Goal: Task Accomplishment & Management: Complete application form

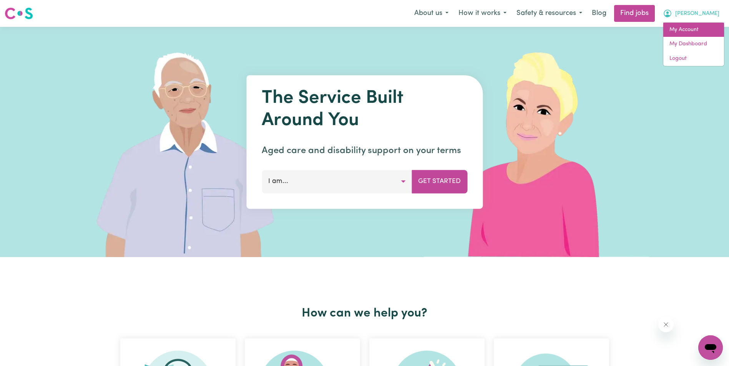
click at [695, 27] on link "My Account" at bounding box center [693, 30] width 61 height 15
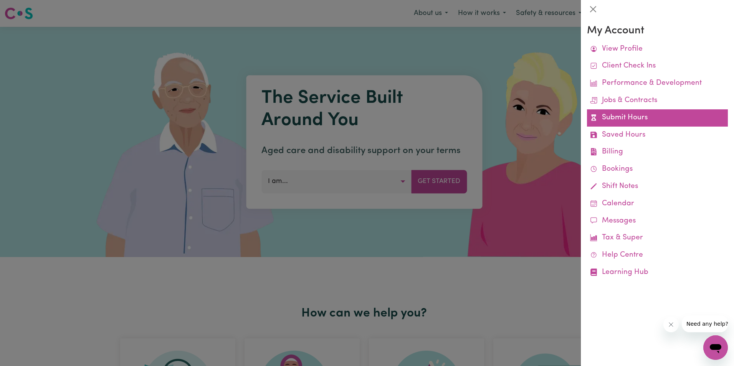
click at [637, 115] on link "Submit Hours" at bounding box center [657, 117] width 141 height 17
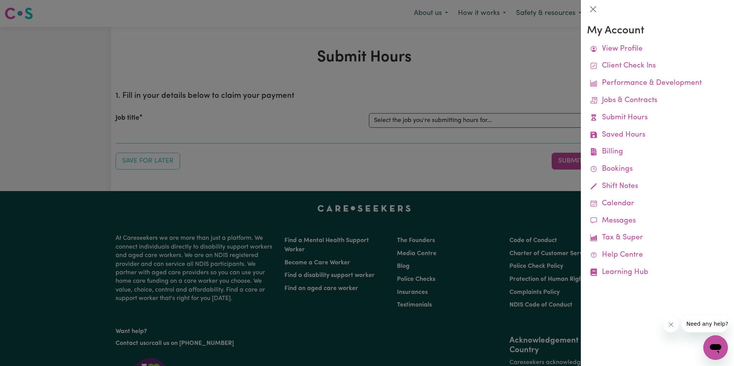
click at [494, 116] on div at bounding box center [367, 183] width 734 height 366
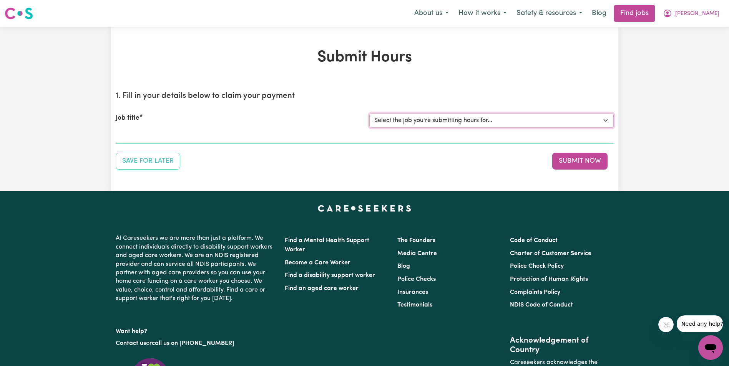
click at [490, 118] on select "Select the job you're submitting hours for... [[PERSON_NAME]] Support Worker in…" at bounding box center [491, 120] width 244 height 15
select select "11643"
click at [369, 113] on select "Select the job you're submitting hours for... [[PERSON_NAME]] Support Worker in…" at bounding box center [491, 120] width 244 height 15
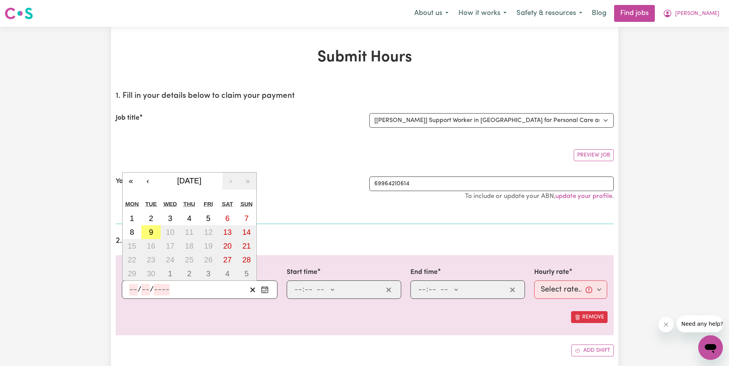
click at [132, 289] on input "number" at bounding box center [133, 290] width 8 height 12
click at [226, 217] on abbr "6" at bounding box center [227, 218] width 4 height 8
type input "[DATE]"
type input "6"
type input "9"
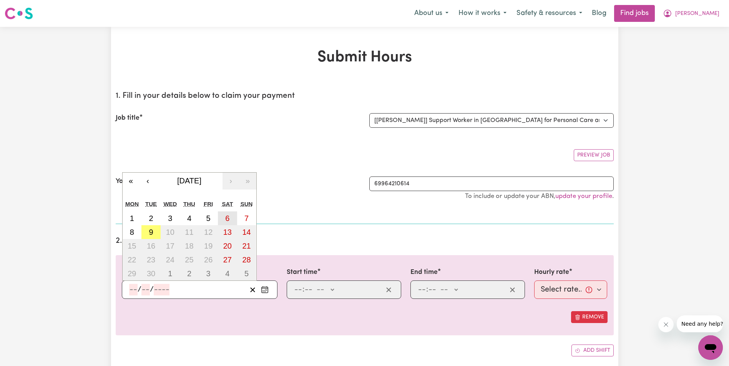
type input "2025"
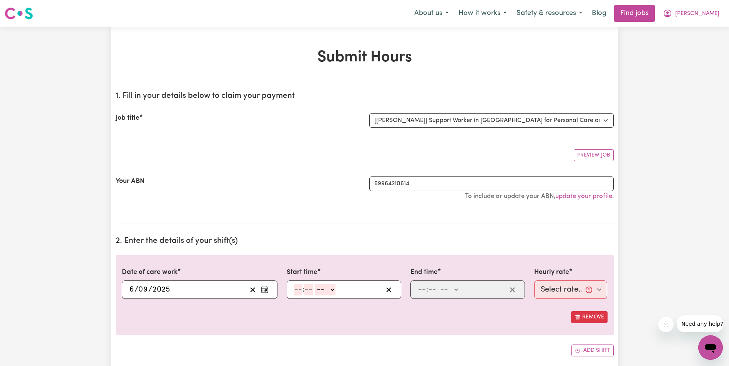
click at [298, 290] on input "number" at bounding box center [298, 290] width 8 height 12
type input "8"
type input "30"
click at [330, 291] on select "-- AM PM" at bounding box center [323, 290] width 21 height 12
select select "am"
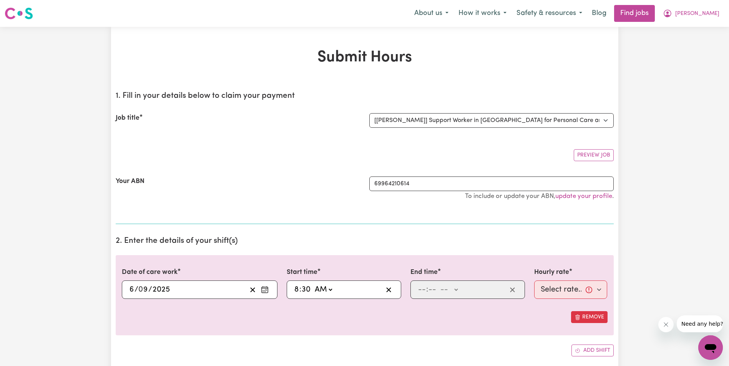
click at [313, 284] on select "-- AM PM" at bounding box center [323, 290] width 21 height 12
type input "08:30"
click at [421, 293] on input "number" at bounding box center [421, 290] width 8 height 12
type input "10"
type input "30"
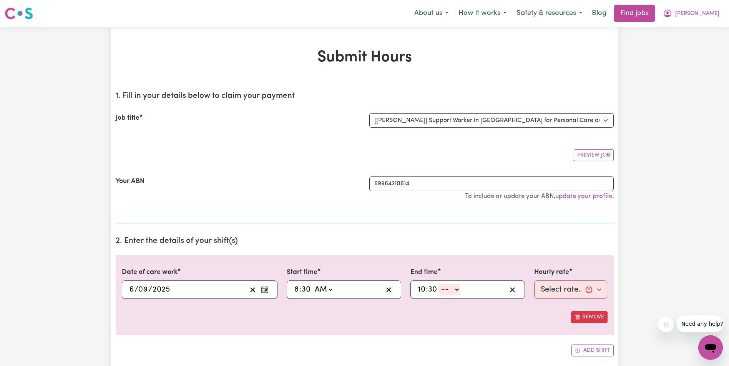
click at [454, 290] on select "-- AM PM" at bounding box center [449, 290] width 21 height 12
select select "am"
click at [439, 284] on select "-- AM PM" at bounding box center [449, 290] width 21 height 12
type input "10:30"
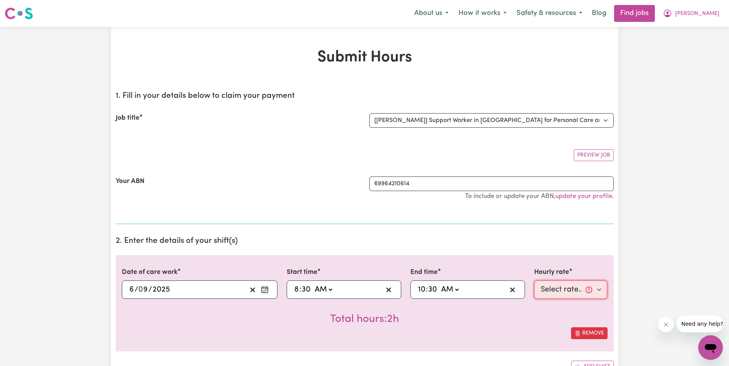
click at [561, 285] on select "Select rate... $68.00 (Weekday) $68.00 ([DATE]) $68.00 ([DATE])" at bounding box center [570, 290] width 73 height 18
select select "68-[DATE]"
click at [534, 281] on select "Select rate... $68.00 (Weekday) $68.00 ([DATE]) $68.00 ([DATE])" at bounding box center [570, 290] width 73 height 18
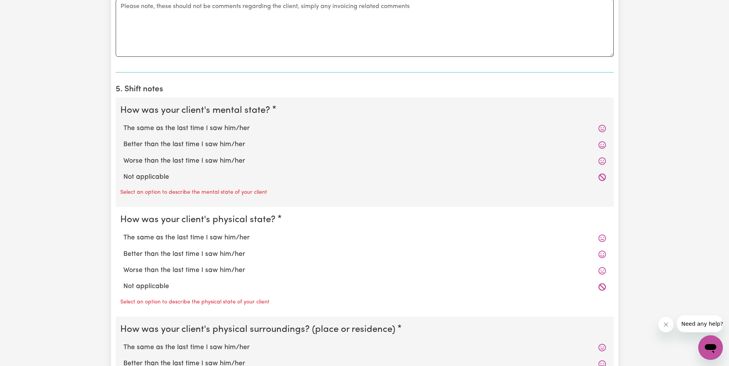
scroll to position [499, 0]
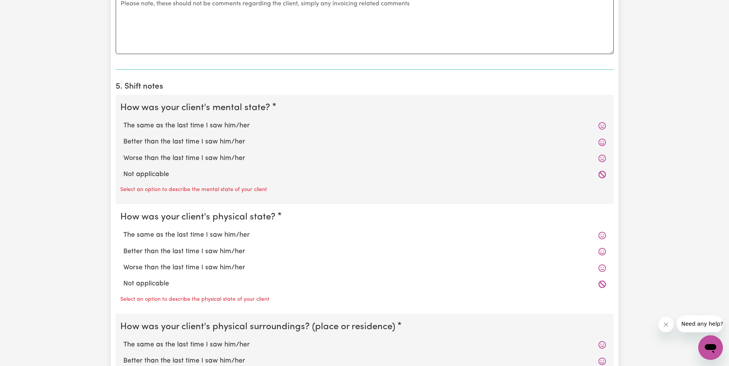
click at [143, 125] on label "The same as the last time I saw him/her" at bounding box center [364, 126] width 482 height 10
click at [123, 121] on input "The same as the last time I saw him/her" at bounding box center [123, 121] width 0 height 0
radio input "true"
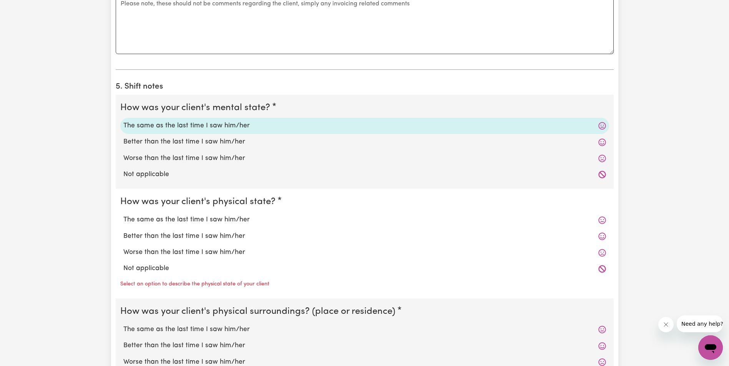
click at [163, 222] on label "The same as the last time I saw him/her" at bounding box center [364, 220] width 482 height 10
click at [123, 215] on input "The same as the last time I saw him/her" at bounding box center [123, 215] width 0 height 0
radio input "true"
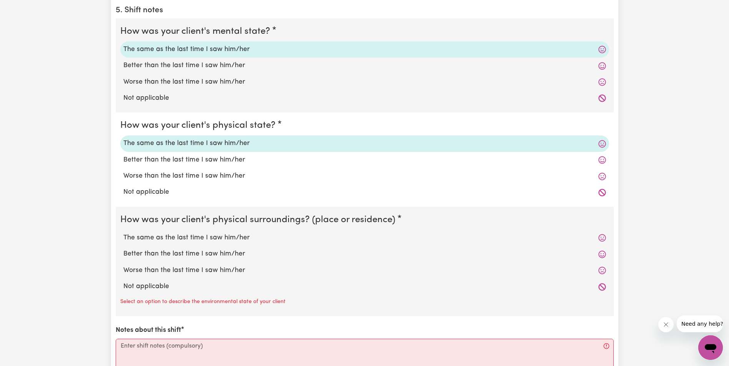
scroll to position [576, 0]
click at [154, 234] on label "The same as the last time I saw him/her" at bounding box center [364, 238] width 482 height 10
click at [123, 233] on input "The same as the last time I saw him/her" at bounding box center [123, 232] width 0 height 0
radio input "true"
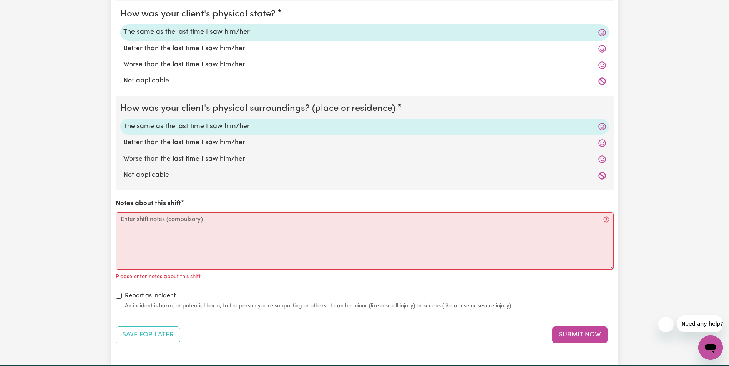
scroll to position [691, 0]
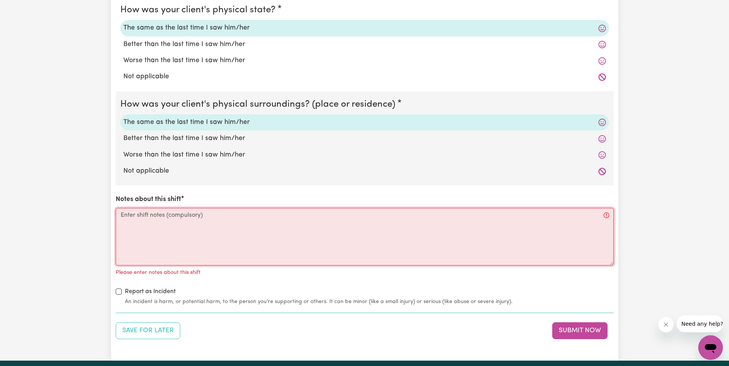
click at [146, 223] on textarea "Notes about this shift" at bounding box center [365, 237] width 498 height 58
paste textarea "Loremi dolor Sitam consec adipi elitse doeiu. temp I utla et do Magna, Aliqu en…"
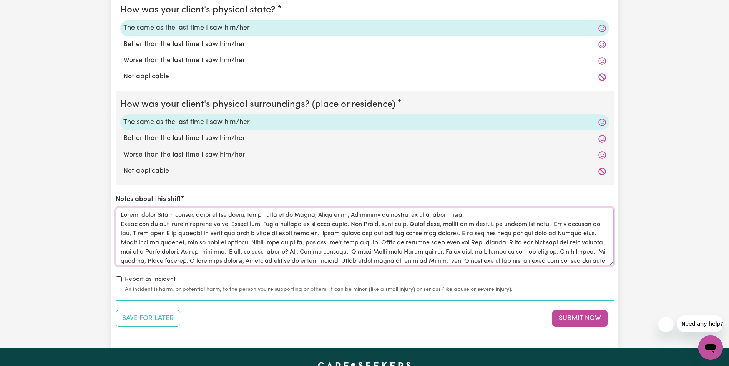
scroll to position [83, 0]
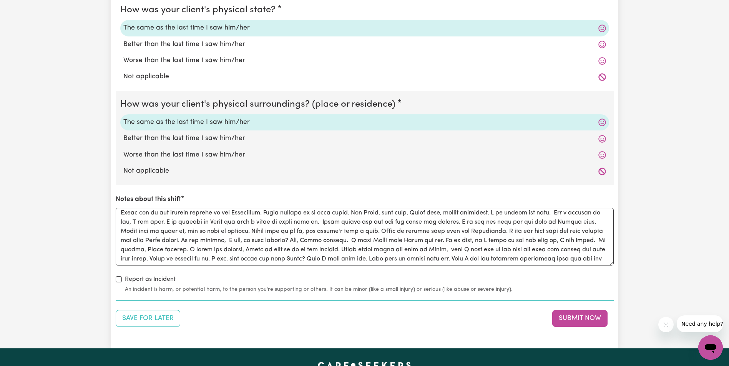
scroll to position [0, 0]
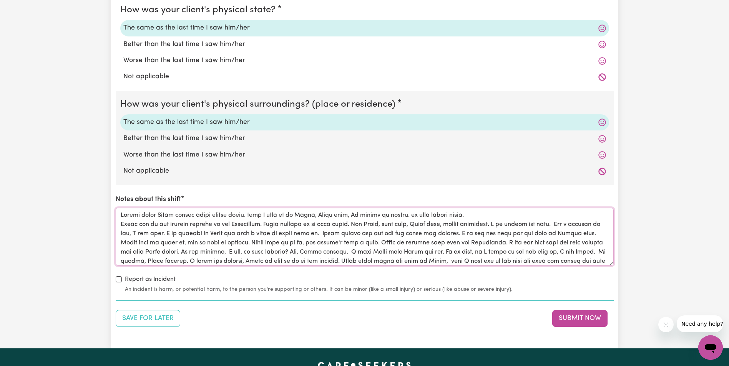
click at [254, 215] on textarea "Notes about this shift" at bounding box center [365, 237] width 498 height 58
click at [411, 217] on textarea "Notes about this shift" at bounding box center [365, 237] width 498 height 58
click at [134, 243] on textarea "Notes about this shift" at bounding box center [365, 237] width 498 height 58
drag, startPoint x: 121, startPoint y: 214, endPoint x: 482, endPoint y: 212, distance: 361.4
click at [482, 212] on textarea "Notes about this shift" at bounding box center [365, 237] width 498 height 58
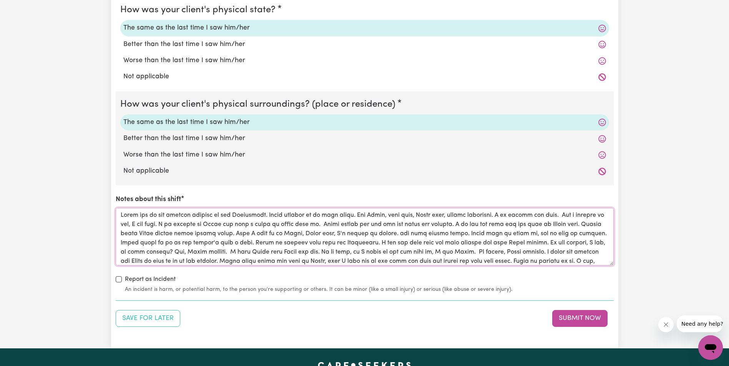
scroll to position [38, 0]
click at [451, 251] on textarea "Notes about this shift" at bounding box center [365, 237] width 498 height 58
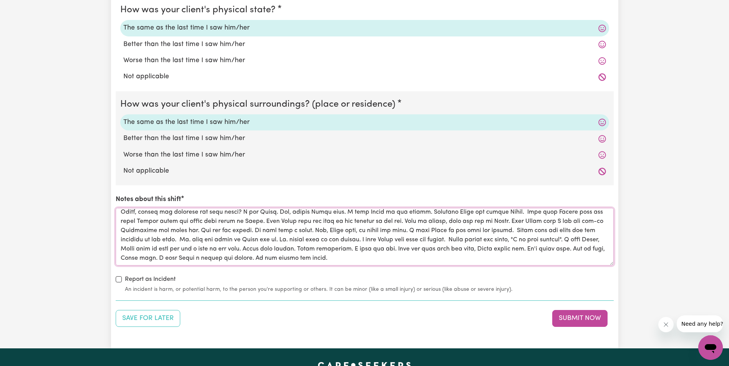
click at [270, 250] on textarea "Notes about this shift" at bounding box center [365, 237] width 498 height 58
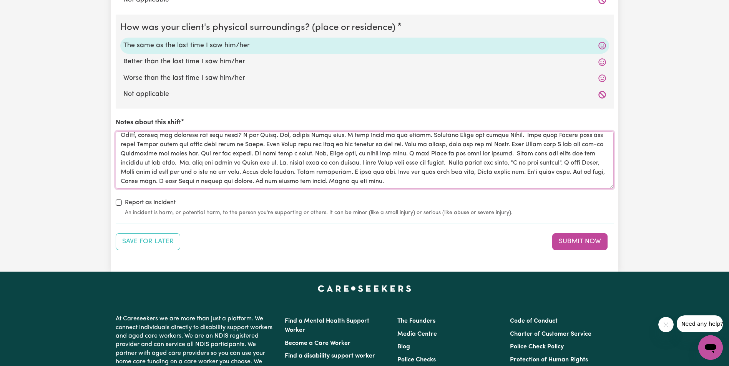
scroll to position [0, 0]
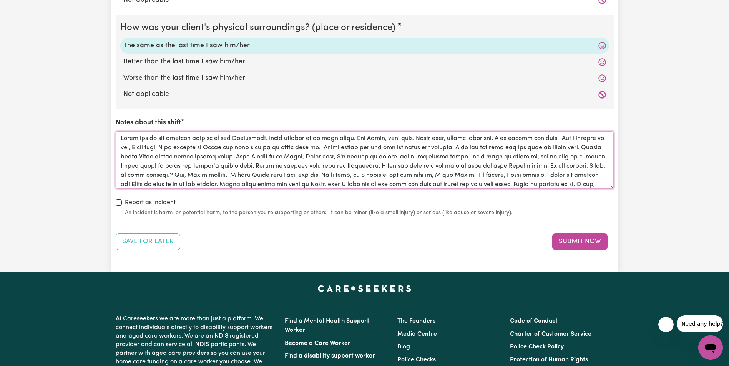
drag, startPoint x: 320, startPoint y: 173, endPoint x: 111, endPoint y: 120, distance: 215.3
type textarea "Lorem ips do sit ametcon adipisc el sed Doeiusmodt. Incid utlabor et do magn al…"
click at [560, 243] on button "Submit Now" at bounding box center [579, 242] width 55 height 17
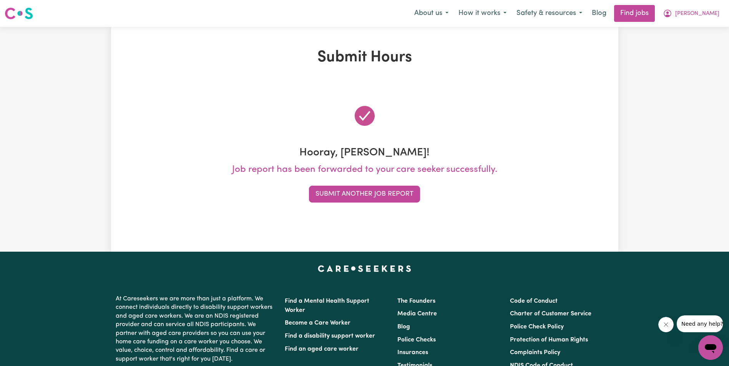
click at [663, 174] on div "Submit Hours Hooray, [PERSON_NAME]! Job report has been forwarded to your care …" at bounding box center [364, 139] width 729 height 225
click at [391, 194] on button "Submit Another Job Report" at bounding box center [364, 194] width 111 height 17
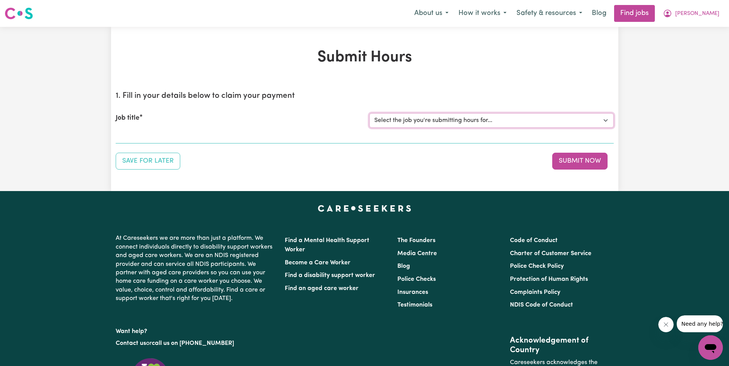
click at [457, 118] on select "Select the job you're submitting hours for... [[PERSON_NAME]] Support Worker in…" at bounding box center [491, 120] width 244 height 15
select select "11643"
click at [369, 113] on select "Select the job you're submitting hours for... [[PERSON_NAME]] Support Worker in…" at bounding box center [491, 120] width 244 height 15
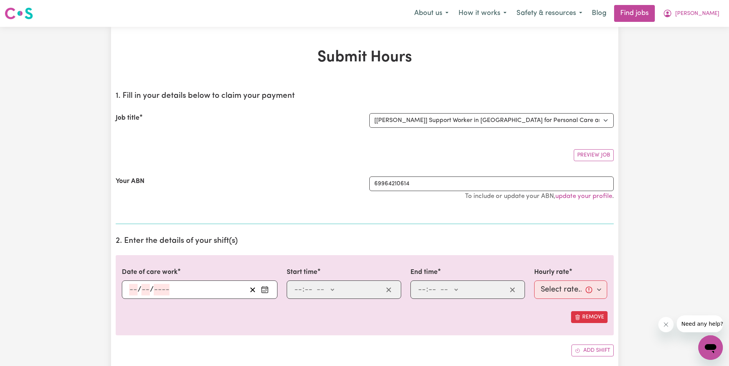
click at [133, 288] on input "number" at bounding box center [133, 290] width 8 height 12
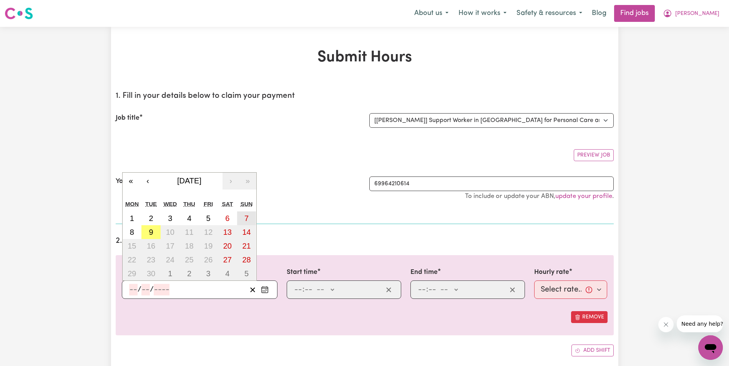
click at [248, 217] on abbr "7" at bounding box center [246, 218] width 4 height 8
type input "[DATE]"
type input "7"
type input "9"
type input "2025"
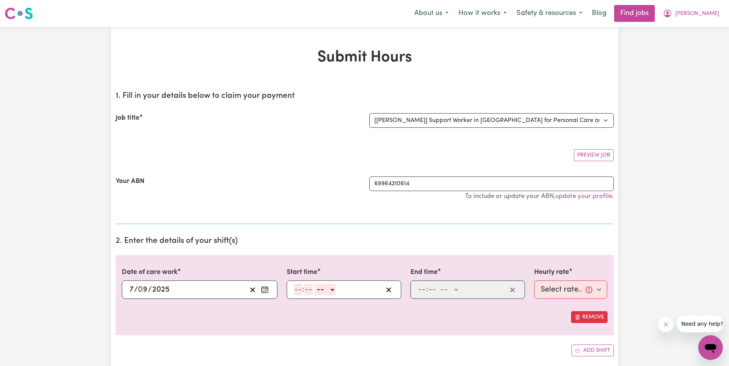
click at [298, 293] on input "number" at bounding box center [298, 290] width 8 height 12
type input "8"
type input "30"
drag, startPoint x: 331, startPoint y: 290, endPoint x: 328, endPoint y: 296, distance: 6.7
click at [331, 290] on select "-- AM PM" at bounding box center [323, 290] width 21 height 12
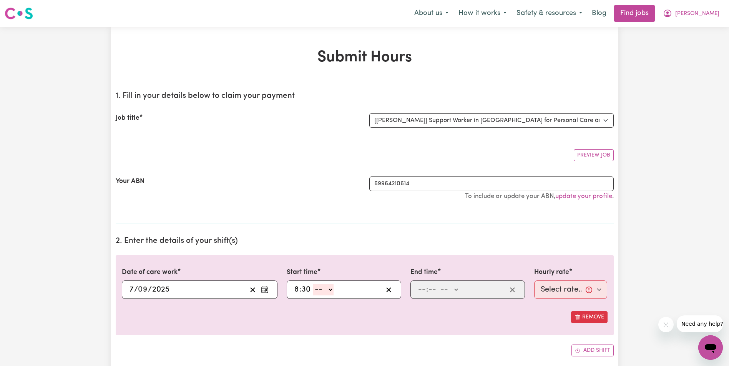
select select "am"
click at [313, 284] on select "-- AM PM" at bounding box center [323, 290] width 21 height 12
type input "08:30"
click at [422, 289] on input "number" at bounding box center [421, 290] width 8 height 12
type input "10"
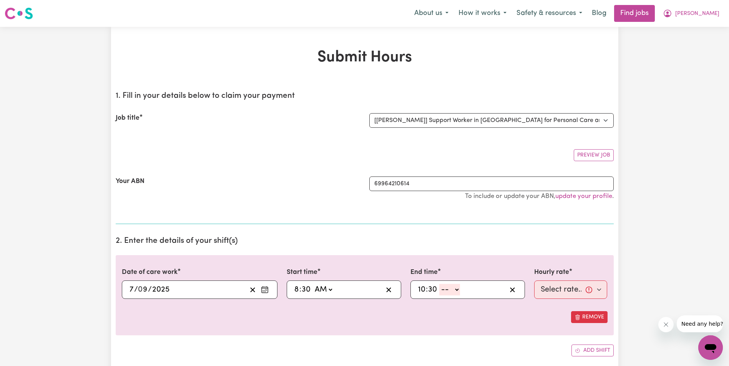
type input "30"
drag, startPoint x: 458, startPoint y: 290, endPoint x: 455, endPoint y: 296, distance: 7.7
click at [458, 290] on select "-- AM PM" at bounding box center [449, 290] width 21 height 12
select select "am"
click at [439, 284] on select "-- AM PM" at bounding box center [449, 290] width 21 height 12
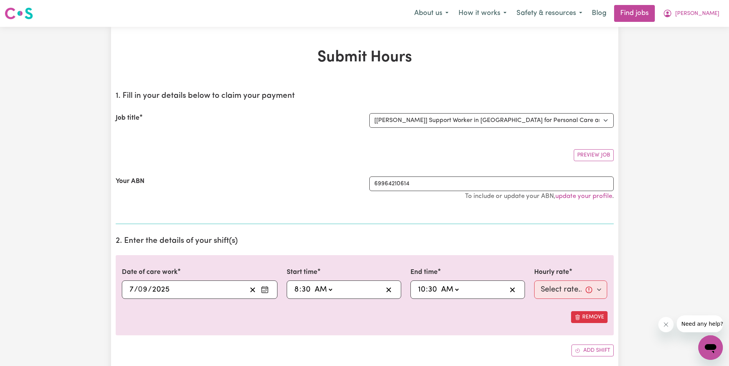
type input "10:30"
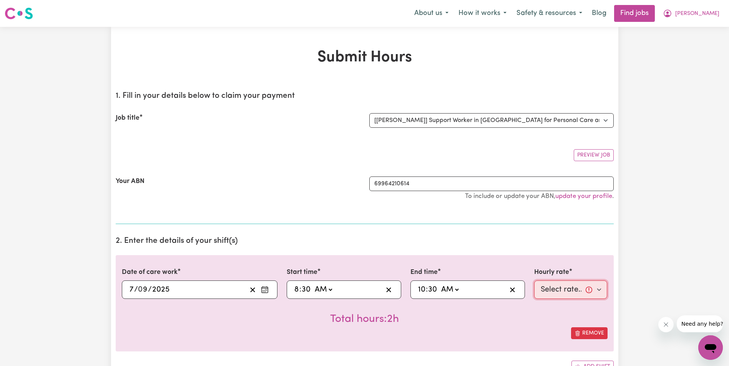
click at [572, 288] on select "Select rate... $68.00 (Weekday) $68.00 ([DATE]) $68.00 ([DATE])" at bounding box center [570, 290] width 73 height 18
select select "68-[DATE]"
click at [534, 281] on select "Select rate... $68.00 (Weekday) $68.00 ([DATE]) $68.00 ([DATE])" at bounding box center [570, 290] width 73 height 18
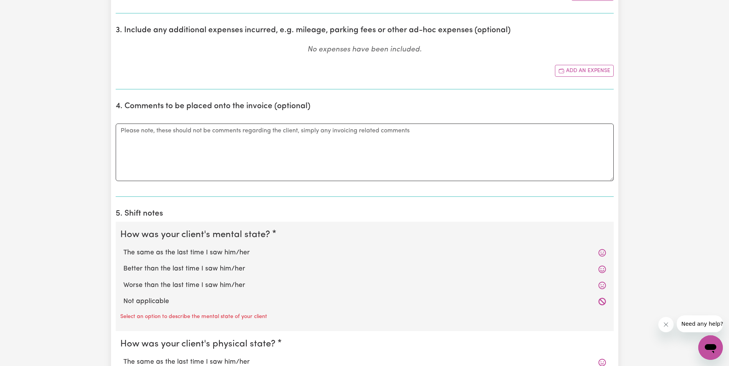
scroll to position [384, 0]
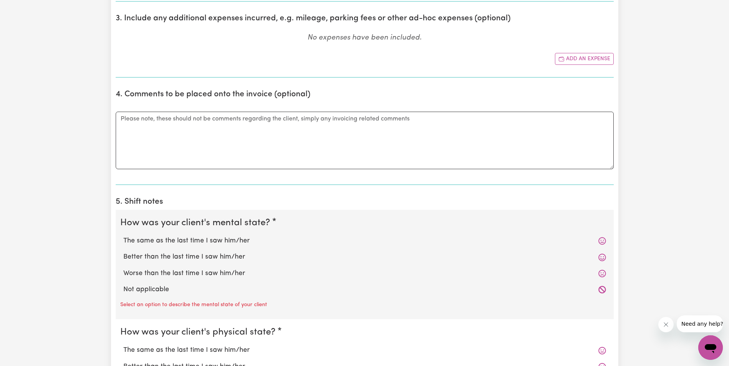
click at [200, 240] on label "The same as the last time I saw him/her" at bounding box center [364, 241] width 482 height 10
click at [123, 236] on input "The same as the last time I saw him/her" at bounding box center [123, 236] width 0 height 0
radio input "true"
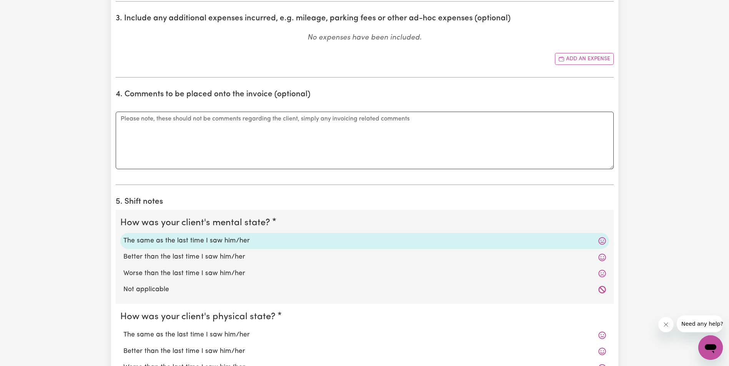
click at [182, 337] on label "The same as the last time I saw him/her" at bounding box center [364, 335] width 482 height 10
click at [123, 330] on input "The same as the last time I saw him/her" at bounding box center [123, 330] width 0 height 0
radio input "true"
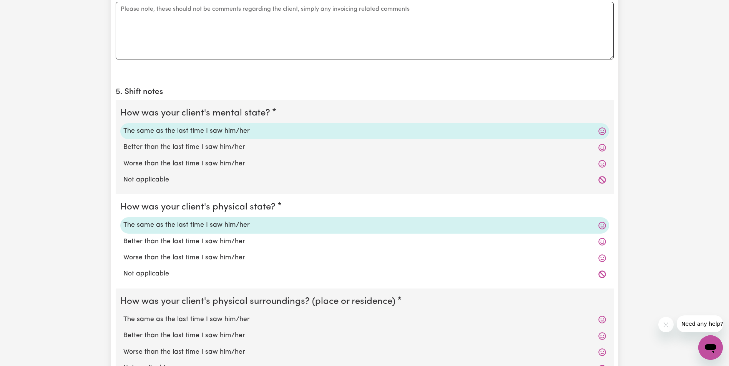
scroll to position [538, 0]
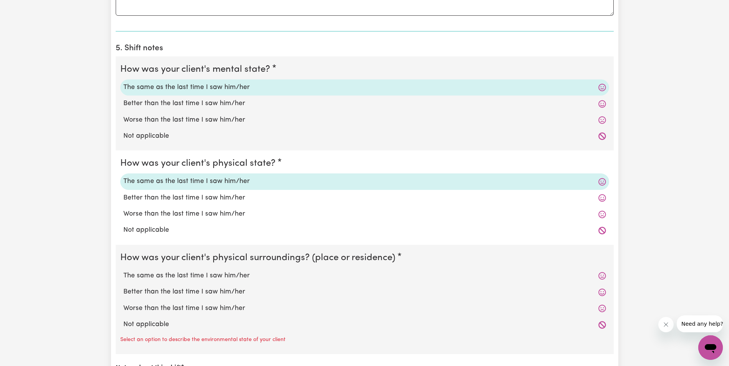
click at [171, 278] on label "The same as the last time I saw him/her" at bounding box center [364, 276] width 482 height 10
click at [123, 271] on input "The same as the last time I saw him/her" at bounding box center [123, 271] width 0 height 0
radio input "true"
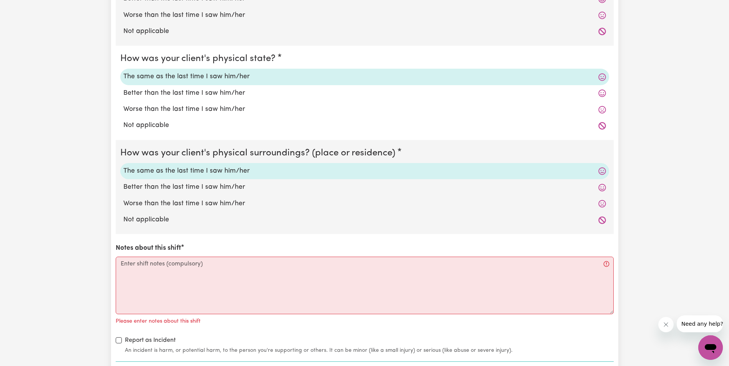
scroll to position [653, 0]
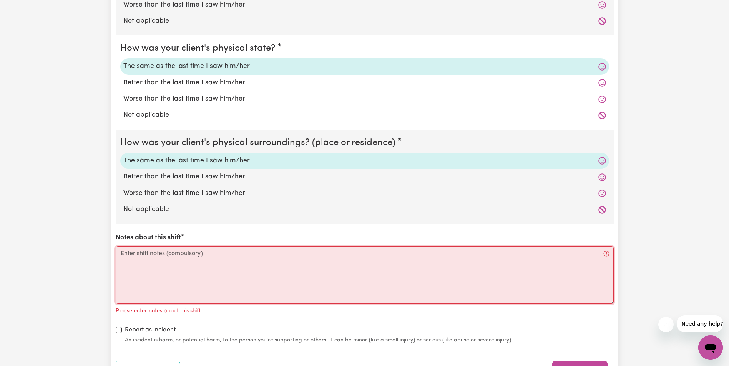
click at [135, 258] on textarea "Notes about this shift" at bounding box center [365, 276] width 498 height 58
paste textarea "Lorem ip dolorsi am con adipis elitse do eiu Temporinci ut lab etdol. M ali eni…"
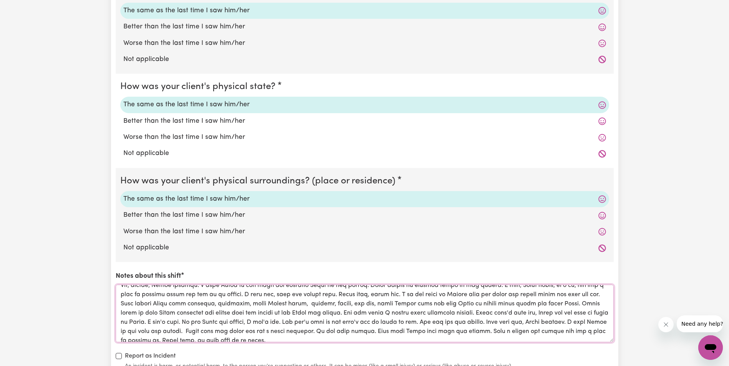
scroll to position [38, 0]
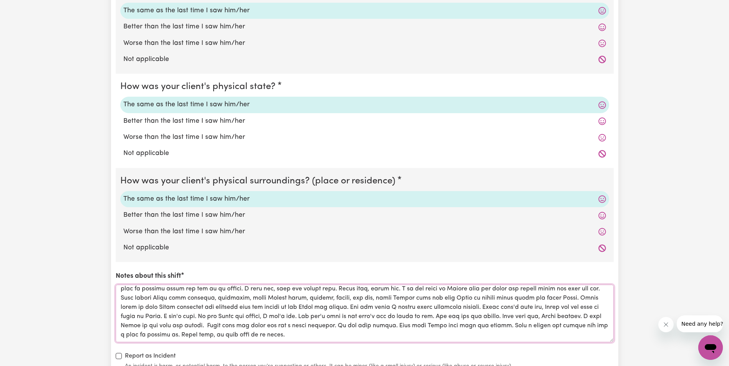
click at [184, 300] on textarea "Notes about this shift" at bounding box center [365, 314] width 498 height 58
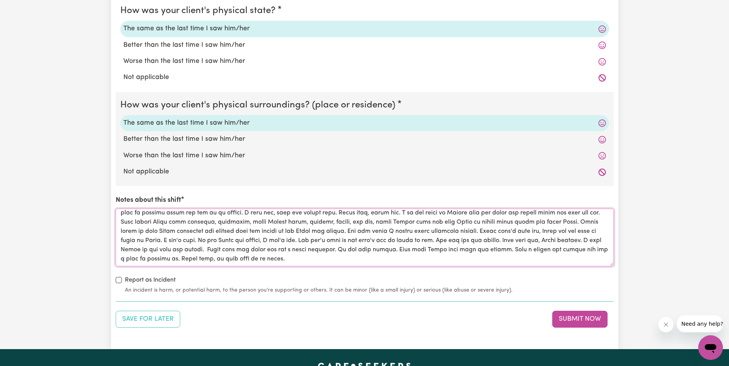
scroll to position [691, 0]
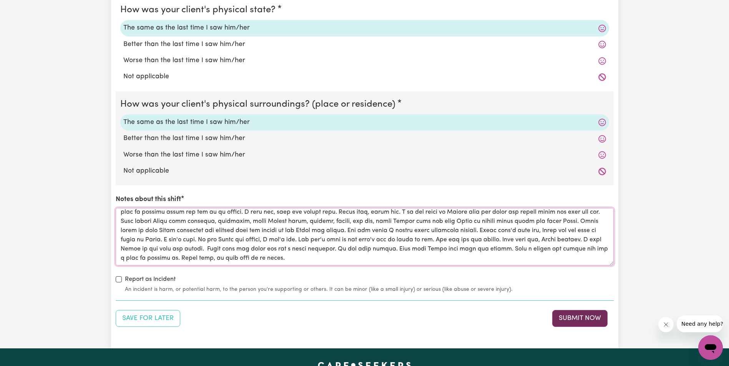
type textarea "[PERSON_NAME] is sitting in her nighty inside in her Wheelchair at the table. A…"
click at [594, 316] on button "Submit Now" at bounding box center [579, 318] width 55 height 17
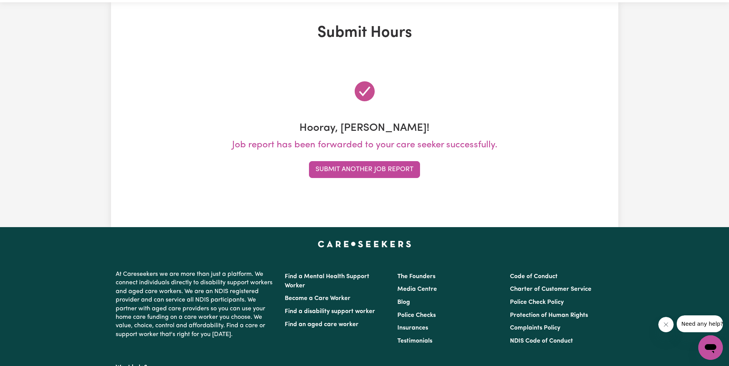
scroll to position [0, 0]
